Goal: Check status: Check status

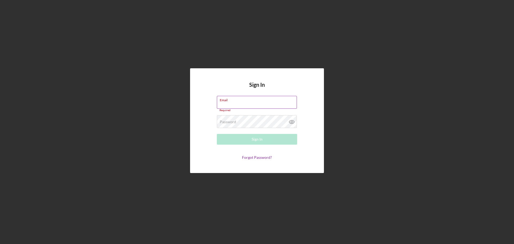
click at [240, 102] on div "Email Required" at bounding box center [257, 104] width 80 height 16
click at [240, 102] on input "Email" at bounding box center [257, 102] width 80 height 13
type input "[EMAIL_ADDRESS][DOMAIN_NAME]"
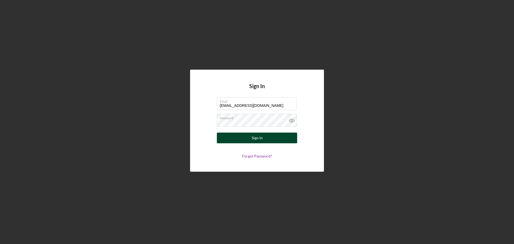
click at [243, 136] on button "Sign In" at bounding box center [257, 138] width 80 height 11
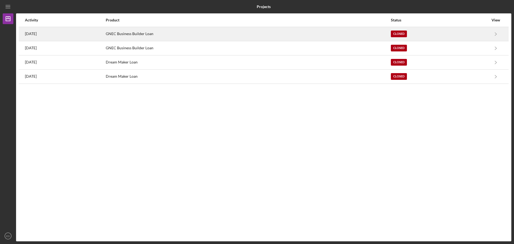
click at [453, 38] on div "Closed" at bounding box center [440, 33] width 98 height 13
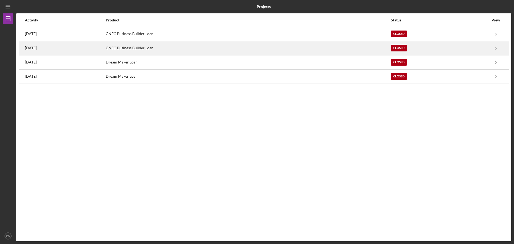
click at [448, 52] on div "Closed" at bounding box center [440, 48] width 98 height 13
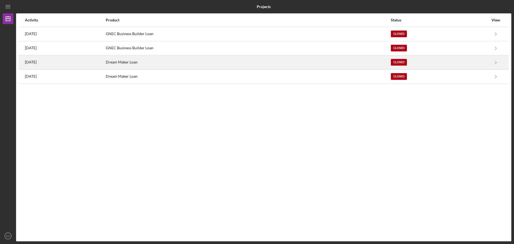
click at [55, 65] on div "[DATE]" at bounding box center [65, 62] width 80 height 13
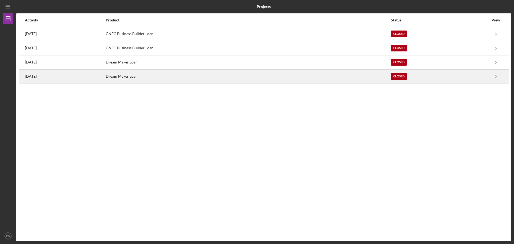
click at [54, 74] on div "[DATE]" at bounding box center [65, 76] width 80 height 13
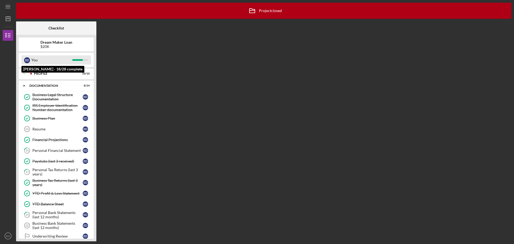
click at [70, 60] on div "You" at bounding box center [51, 59] width 41 height 9
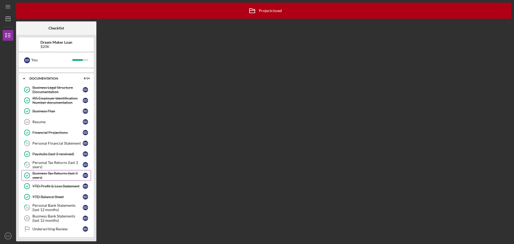
scroll to position [20, 0]
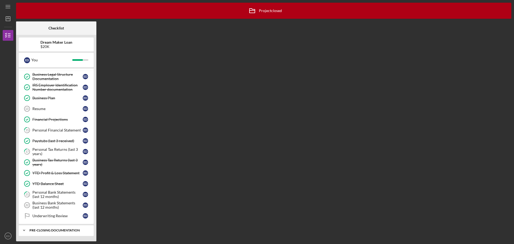
click at [47, 227] on div "Icon/Expander Pre-Closing Documentation 0 / 4" at bounding box center [56, 230] width 75 height 11
click at [11, 9] on icon "Icon/Menu" at bounding box center [8, 7] width 12 height 12
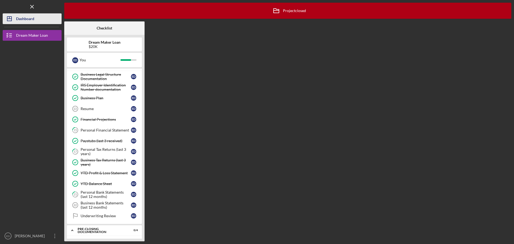
click at [17, 18] on div "Dashboard" at bounding box center [25, 19] width 18 height 12
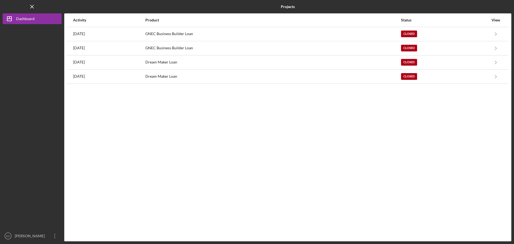
click at [497, 21] on div "View" at bounding box center [495, 20] width 13 height 4
